Goal: Task Accomplishment & Management: Manage account settings

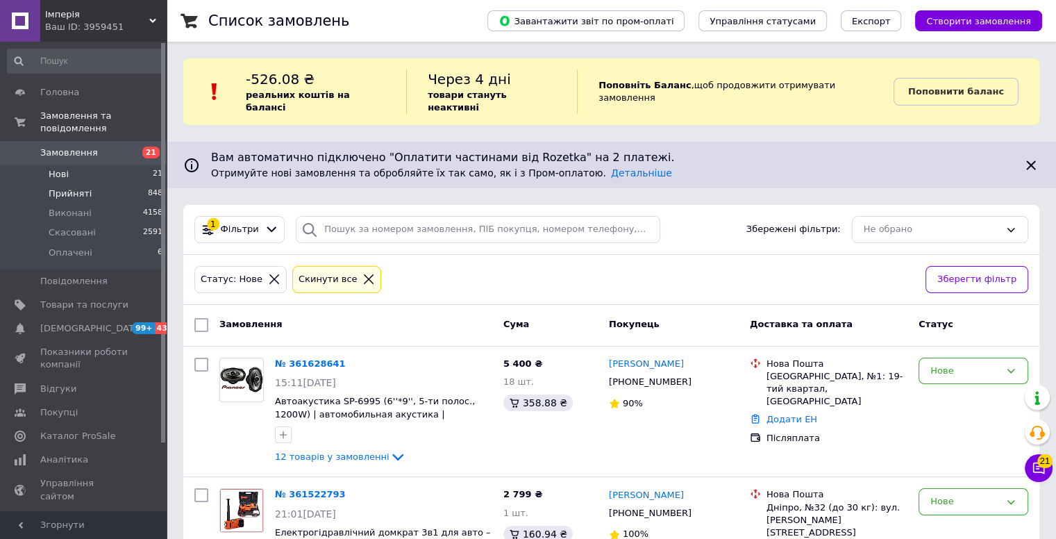
click at [103, 184] on li "Прийняті 848" at bounding box center [85, 193] width 171 height 19
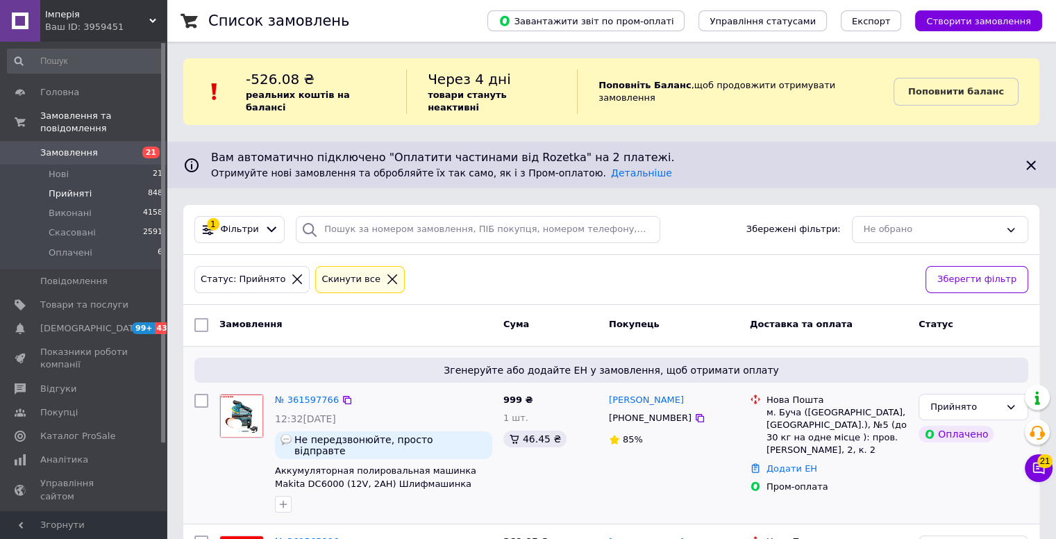
scroll to position [139, 0]
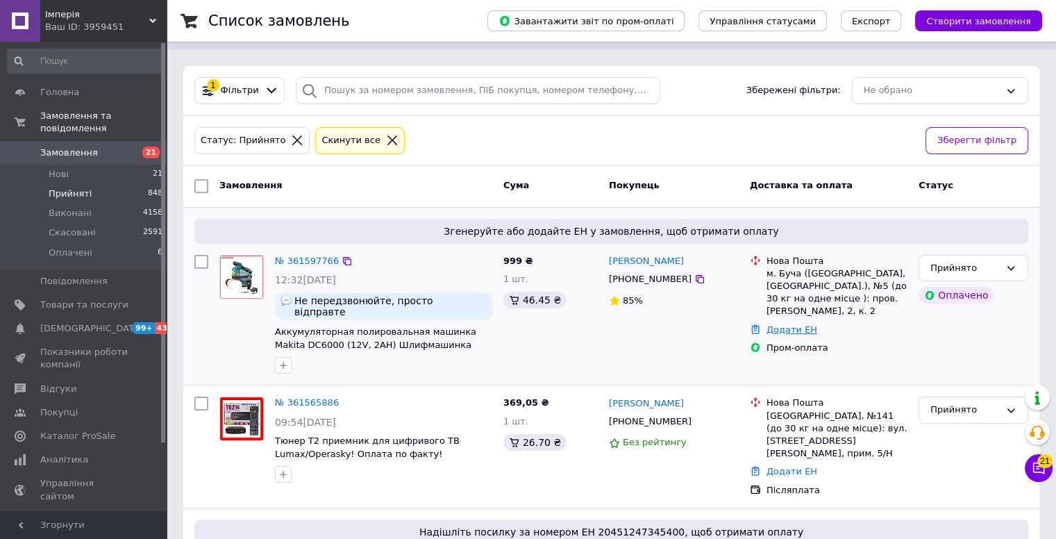
click at [789, 324] on link "Додати ЕН" at bounding box center [792, 329] width 51 height 10
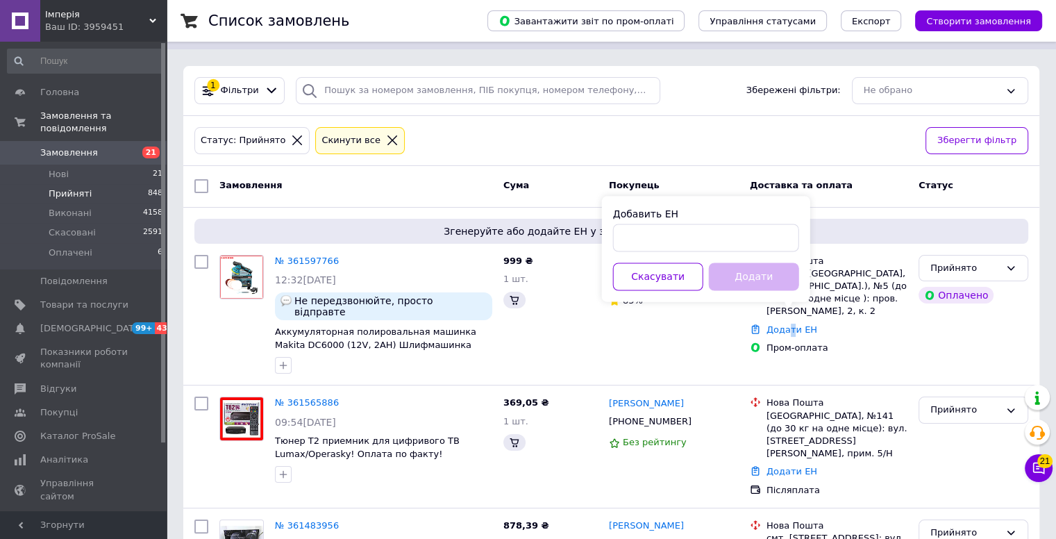
scroll to position [0, 0]
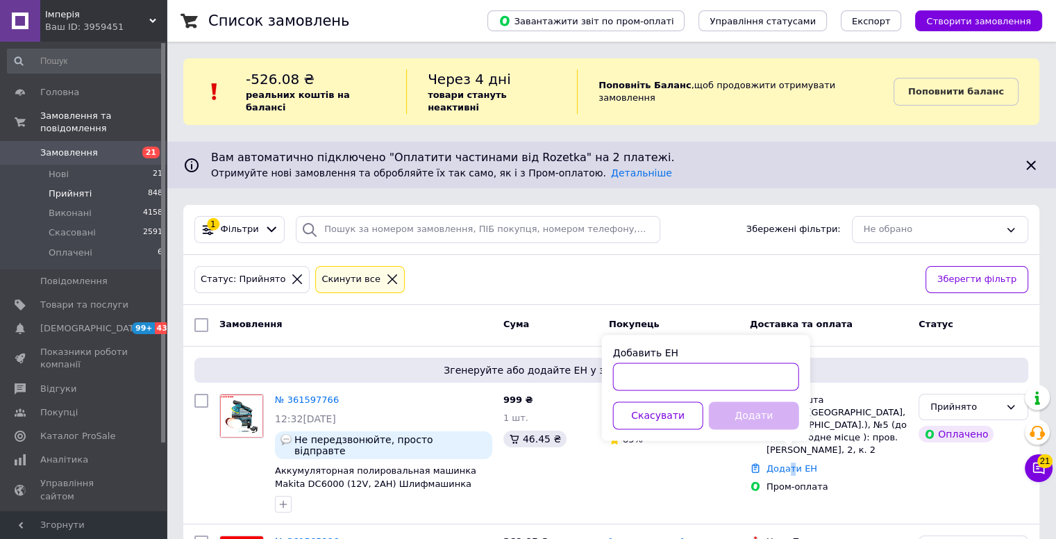
click at [664, 385] on input "Добавить ЕН" at bounding box center [706, 376] width 186 height 28
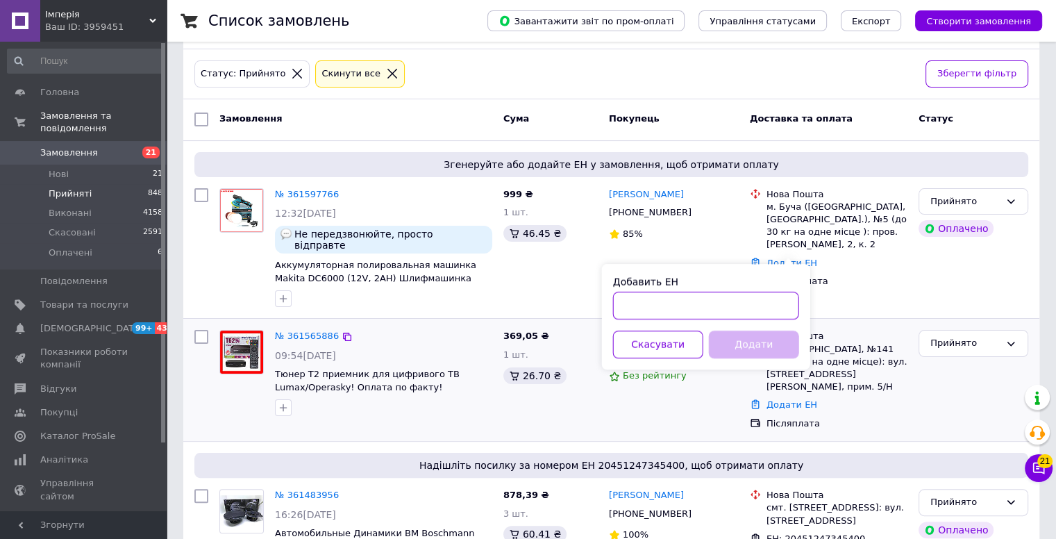
scroll to position [208, 0]
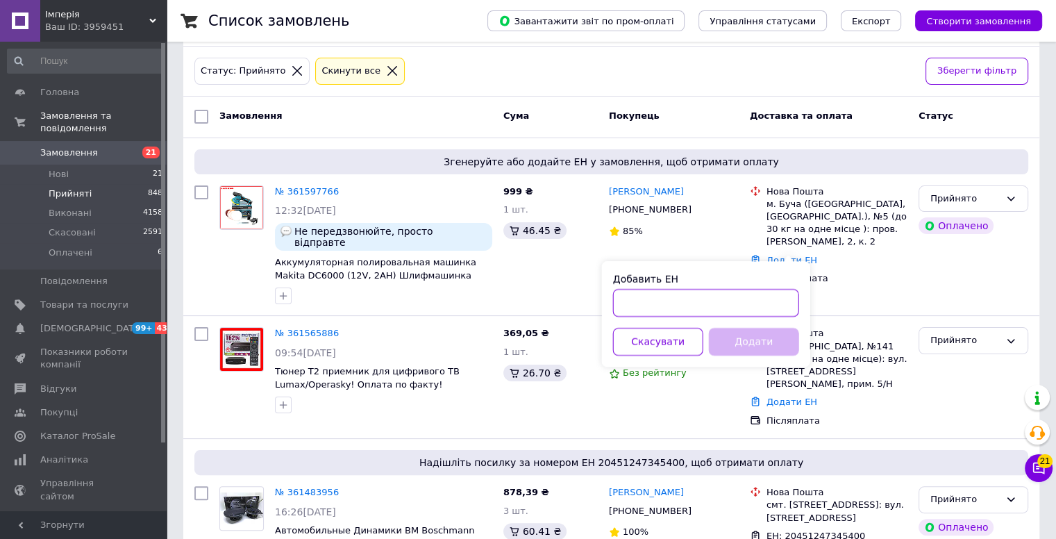
click at [648, 303] on input "Добавить ЕН" at bounding box center [706, 303] width 186 height 28
type input "20451247397092"
click at [769, 342] on button "Додати" at bounding box center [754, 342] width 90 height 28
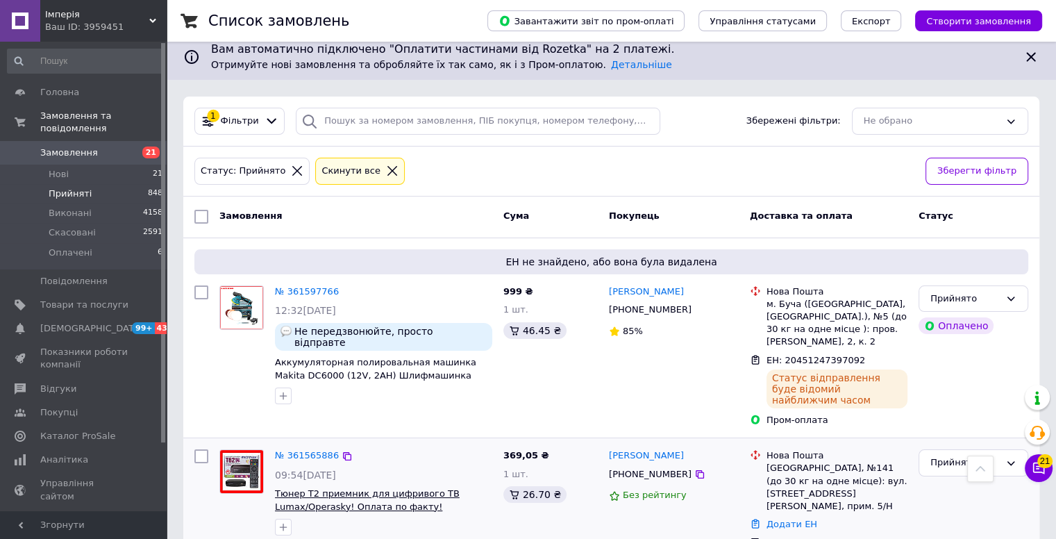
scroll to position [0, 0]
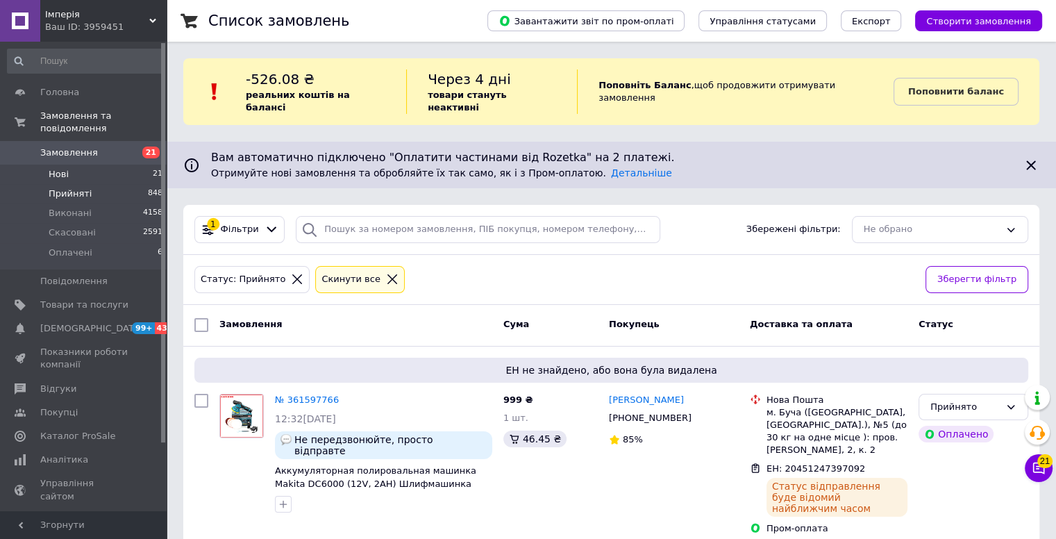
click at [85, 165] on li "Нові 21" at bounding box center [85, 174] width 171 height 19
